Goal: Information Seeking & Learning: Learn about a topic

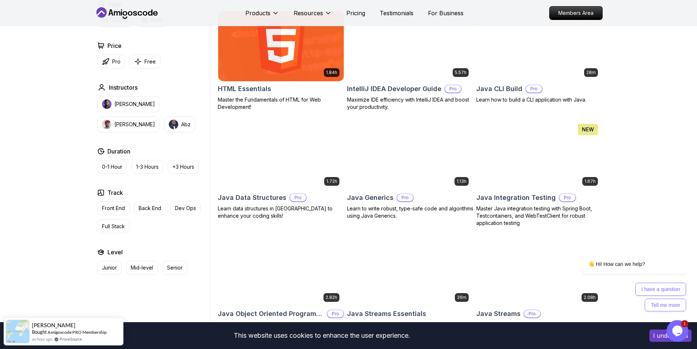
scroll to position [910, 0]
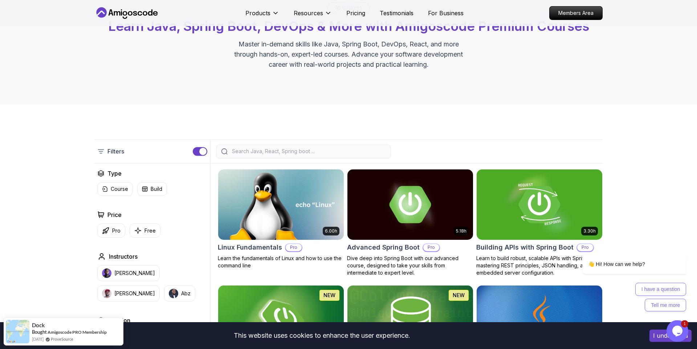
scroll to position [207, 0]
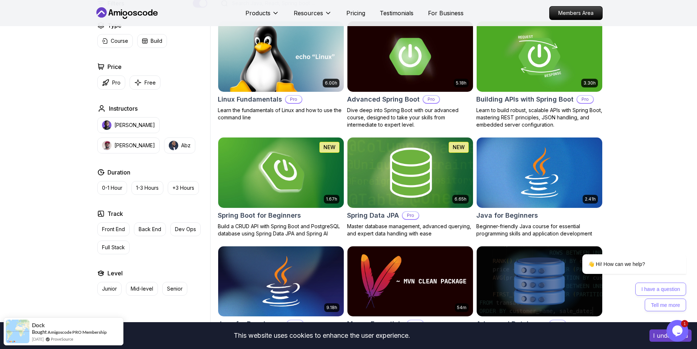
click at [415, 199] on img at bounding box center [410, 173] width 132 height 74
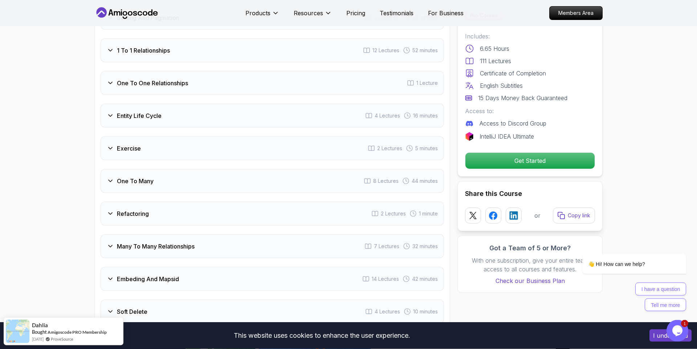
scroll to position [1117, 0]
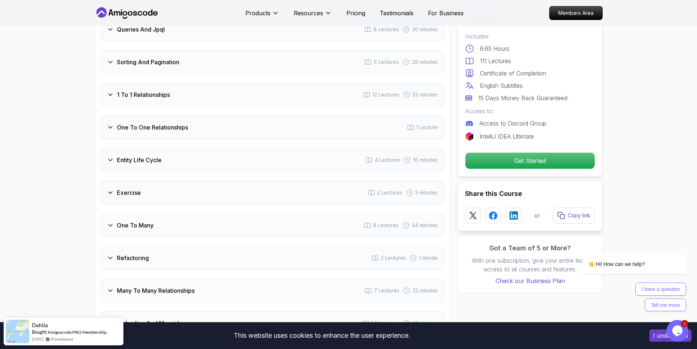
click at [108, 159] on icon at bounding box center [110, 160] width 4 height 2
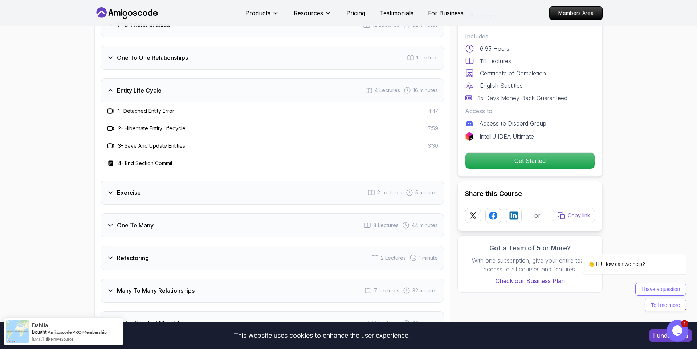
scroll to position [1047, 0]
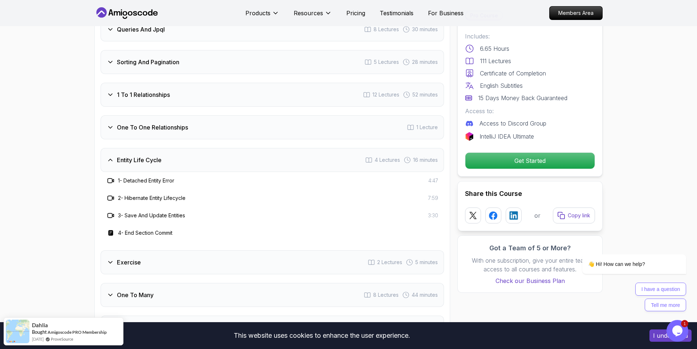
click at [108, 156] on icon at bounding box center [110, 159] width 7 height 7
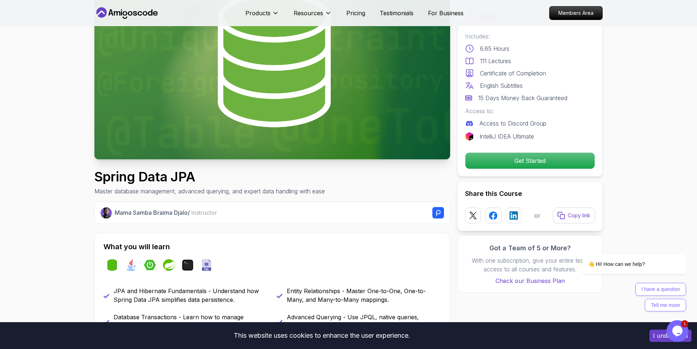
scroll to position [13, 0]
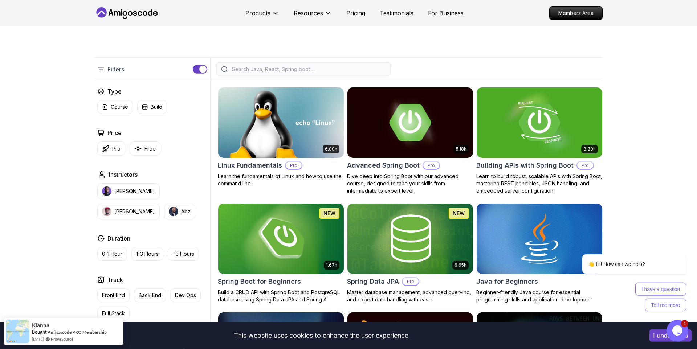
scroll to position [124, 0]
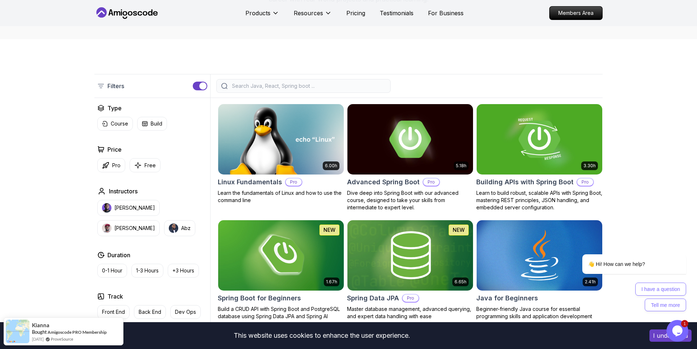
click at [308, 79] on div "Filters" at bounding box center [348, 86] width 508 height 24
click at [312, 83] on input "search" at bounding box center [307, 85] width 155 height 7
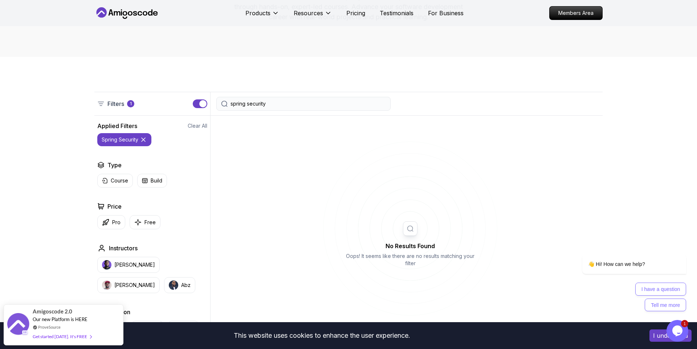
scroll to position [83, 0]
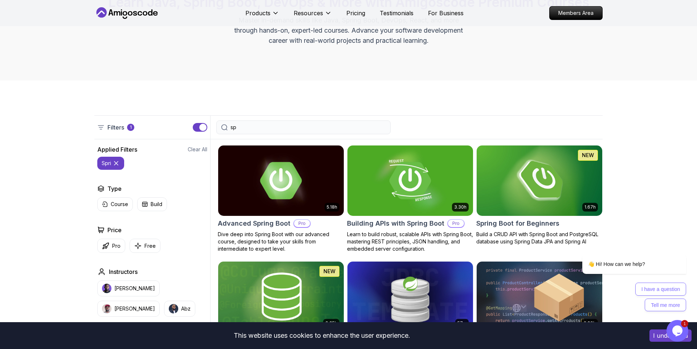
type input "s"
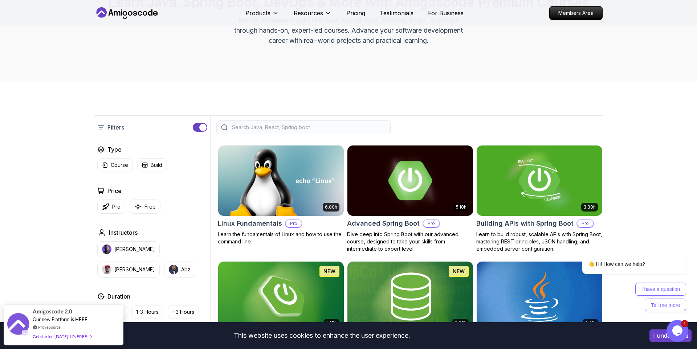
click at [421, 188] on img at bounding box center [410, 181] width 132 height 74
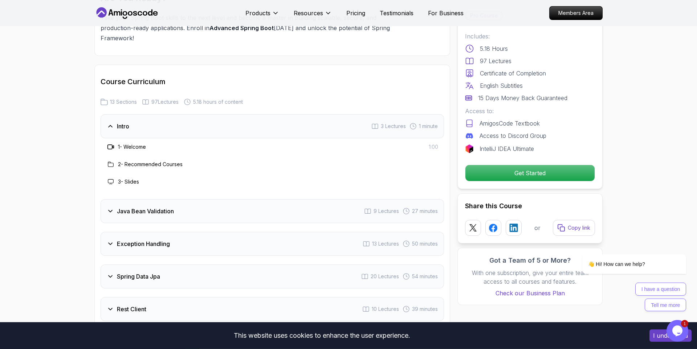
scroll to position [910, 0]
click at [110, 207] on icon at bounding box center [110, 210] width 7 height 7
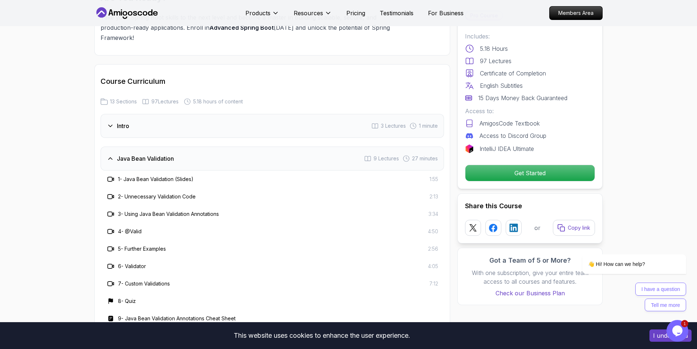
click at [108, 155] on icon at bounding box center [110, 158] width 7 height 7
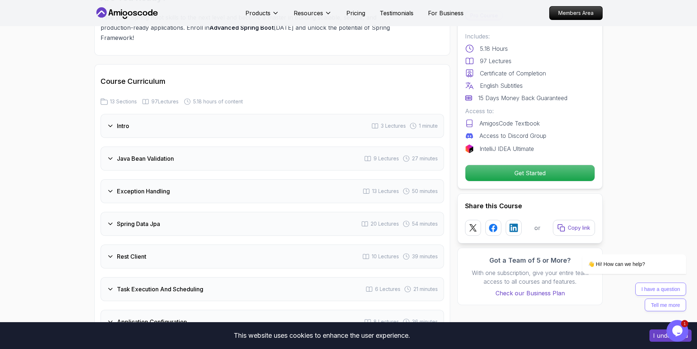
click at [110, 188] on icon at bounding box center [110, 191] width 7 height 7
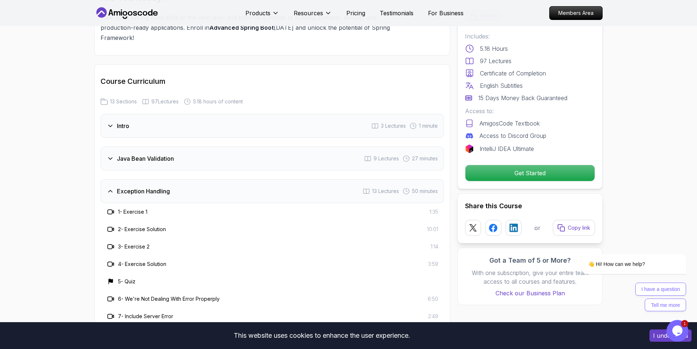
click at [110, 188] on icon at bounding box center [110, 191] width 7 height 7
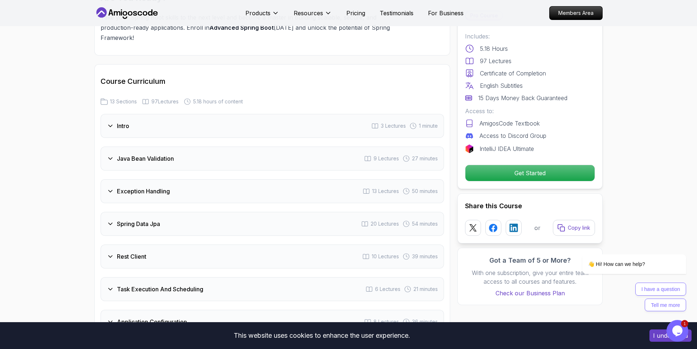
click at [112, 220] on icon at bounding box center [110, 223] width 7 height 7
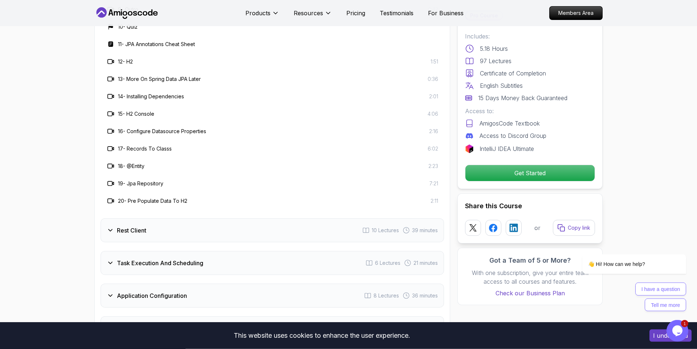
scroll to position [1365, 0]
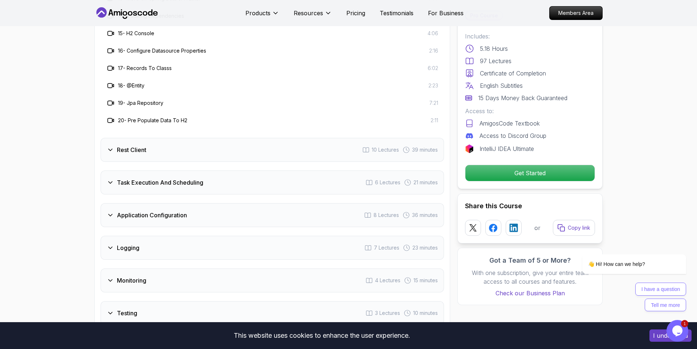
click at [112, 146] on icon at bounding box center [110, 149] width 7 height 7
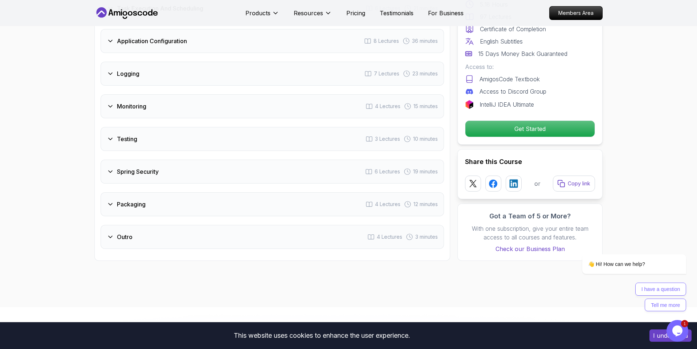
click at [111, 167] on div "Spring Security" at bounding box center [133, 171] width 52 height 9
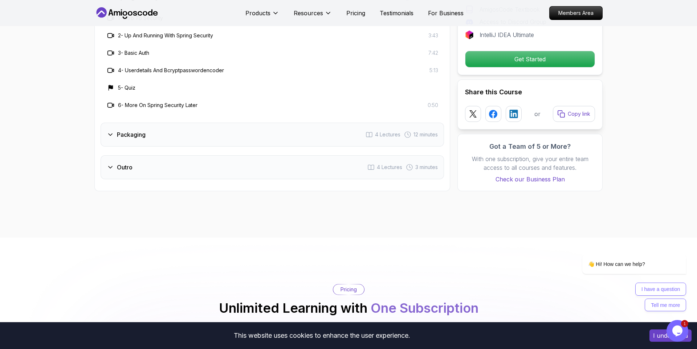
scroll to position [1191, 0]
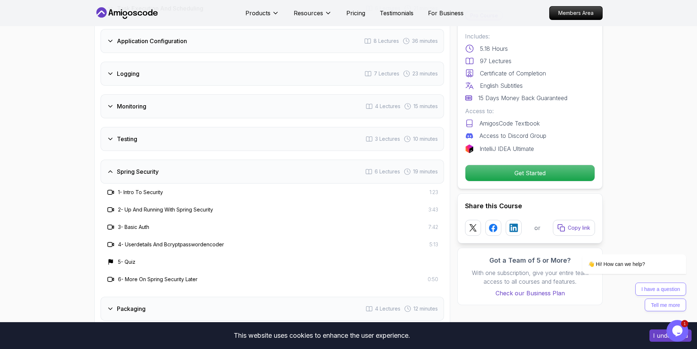
click at [169, 188] on div "1 - Intro To Security 1:23" at bounding box center [272, 192] width 332 height 9
click at [583, 175] on p "Get Started" at bounding box center [529, 172] width 123 height 15
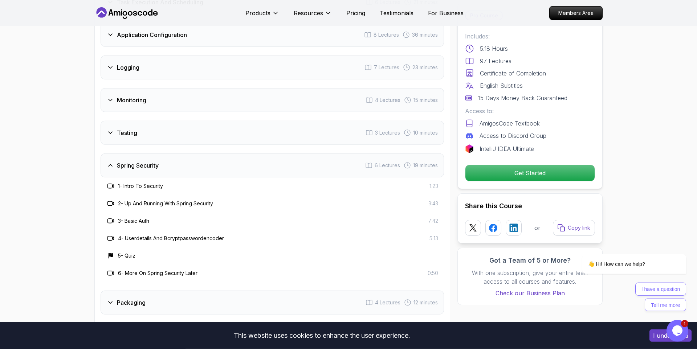
scroll to position [1170, 0]
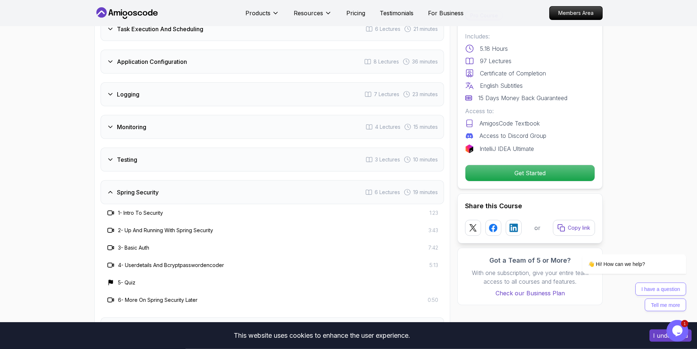
click at [184, 180] on div "Spring Security 6 Lectures 19 minutes" at bounding box center [272, 192] width 343 height 24
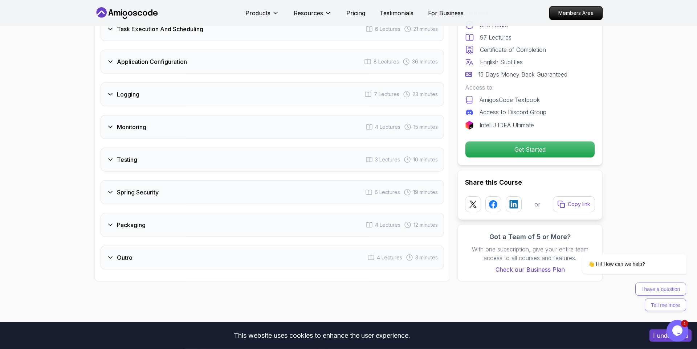
click at [184, 180] on div "Spring Security 6 Lectures 19 minutes" at bounding box center [272, 192] width 343 height 24
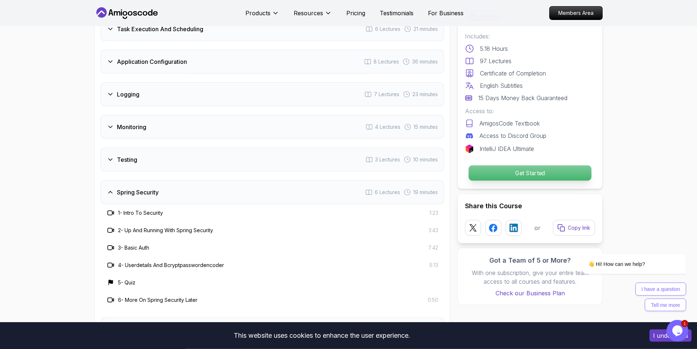
click at [538, 167] on p "Get Started" at bounding box center [529, 172] width 123 height 15
